Goal: Find specific page/section: Find specific page/section

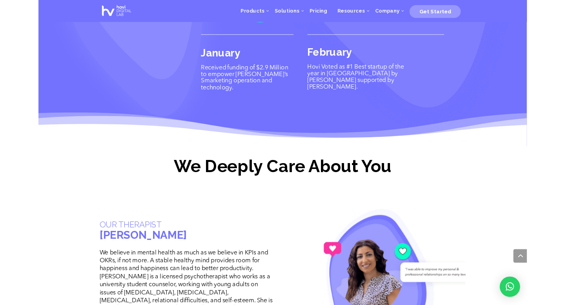
scroll to position [1901, 0]
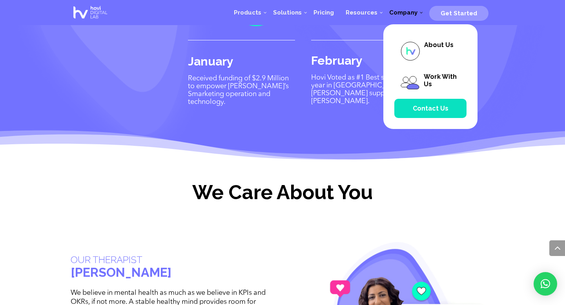
click at [360, 15] on span "Company" at bounding box center [403, 12] width 40 height 7
click at [360, 51] on span "About Us" at bounding box center [430, 51] width 72 height 32
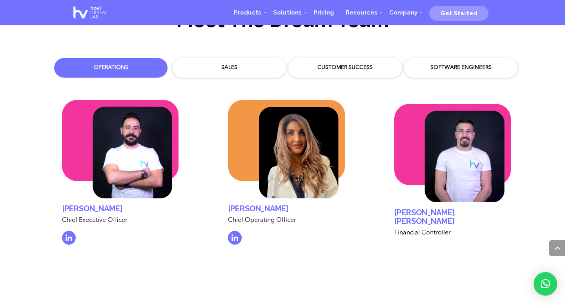
scroll to position [2331, 0]
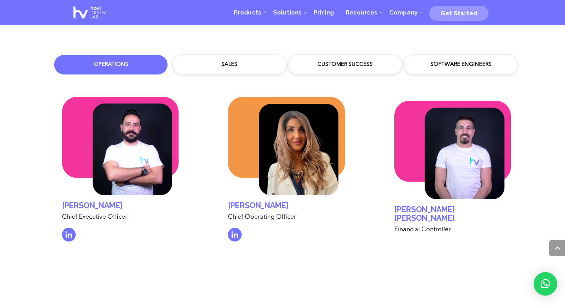
click at [232, 61] on div "Sales" at bounding box center [230, 65] width 102 height 8
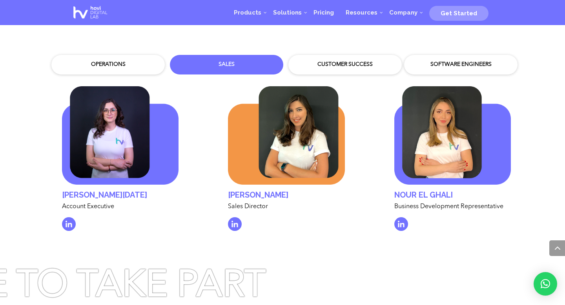
click at [140, 61] on div "Operations" at bounding box center [108, 65] width 102 height 8
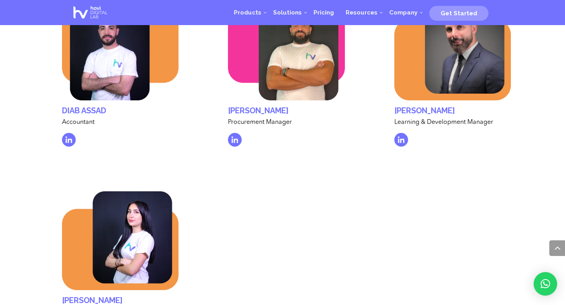
scroll to position [2614, 0]
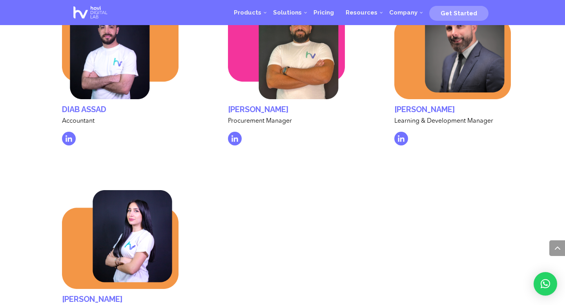
drag, startPoint x: 221, startPoint y: 102, endPoint x: 463, endPoint y: 100, distance: 242.5
click at [463, 100] on div "Diab Assad Accountant Diab assad Accountant" at bounding box center [286, 167] width 472 height 377
